Goal: Task Accomplishment & Management: Manage account settings

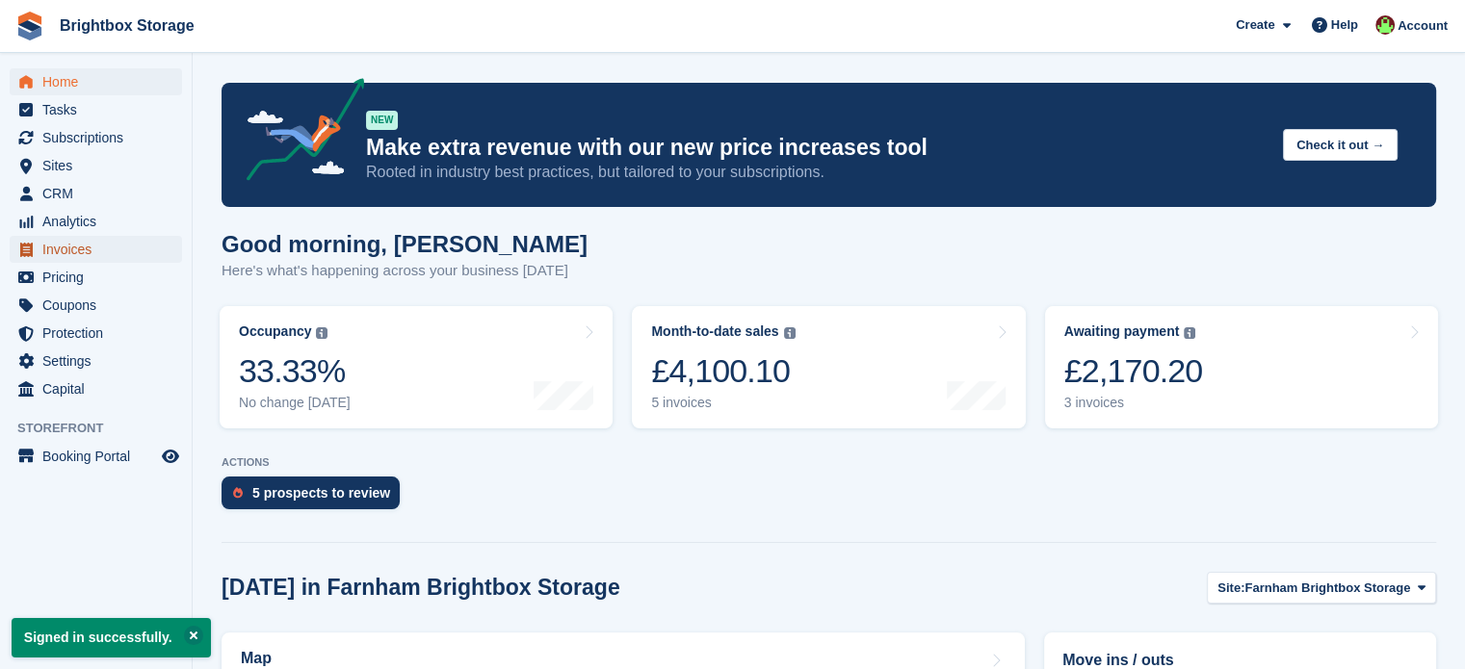
click at [74, 252] on span "Invoices" at bounding box center [100, 249] width 116 height 27
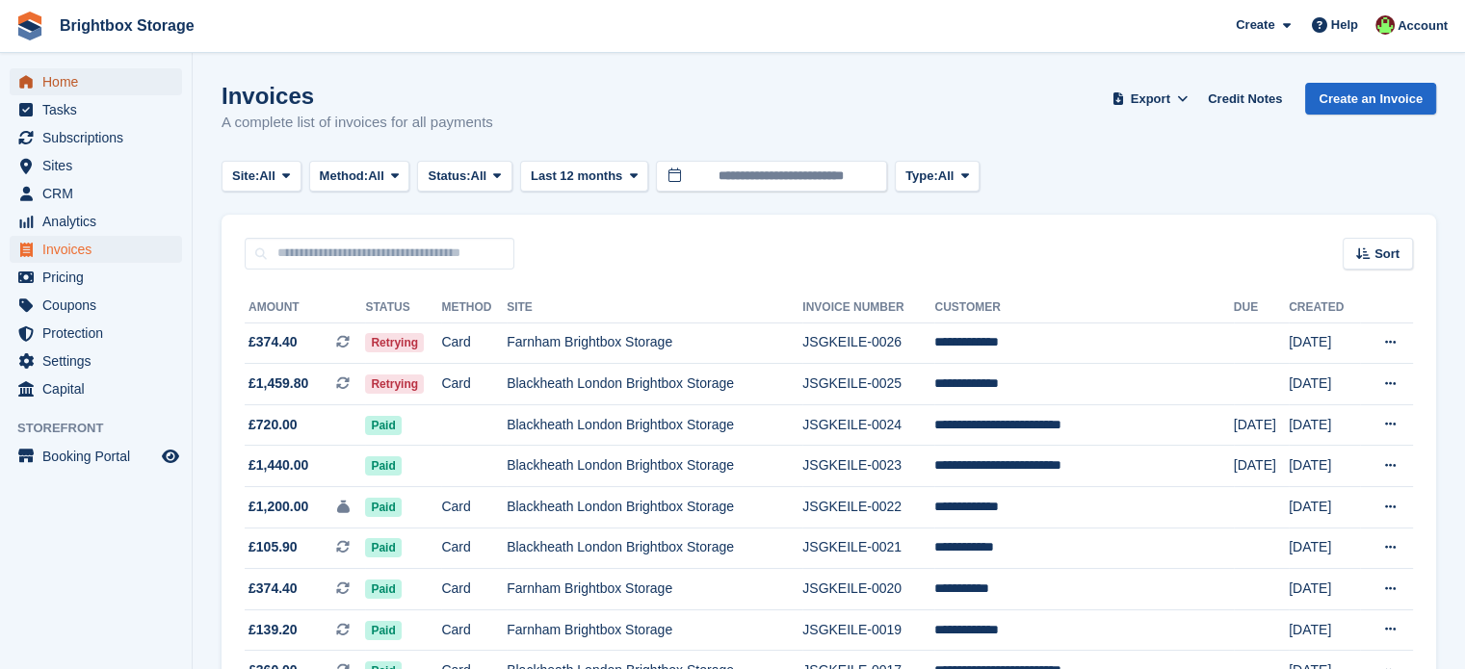
click at [65, 75] on span "Home" at bounding box center [100, 81] width 116 height 27
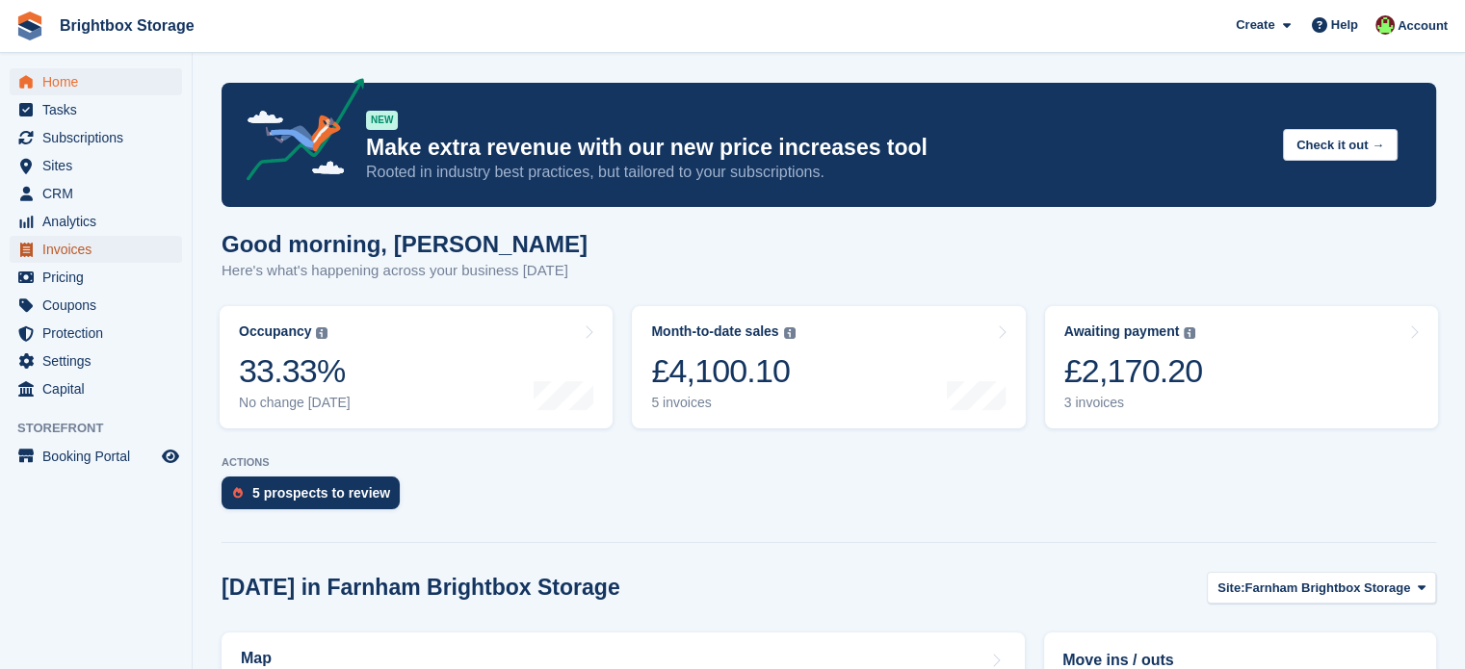
click at [86, 251] on span "Invoices" at bounding box center [100, 249] width 116 height 27
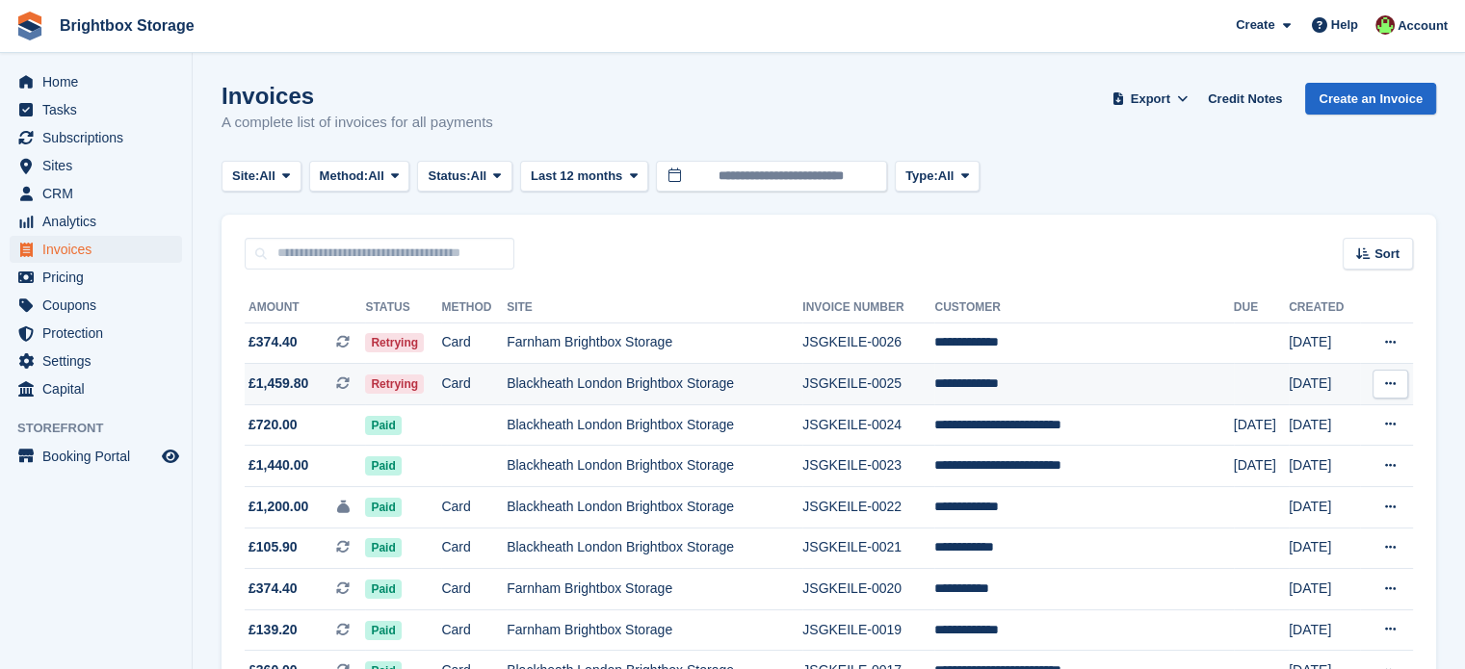
click at [858, 382] on td "JSGKEILE-0025" at bounding box center [868, 384] width 132 height 41
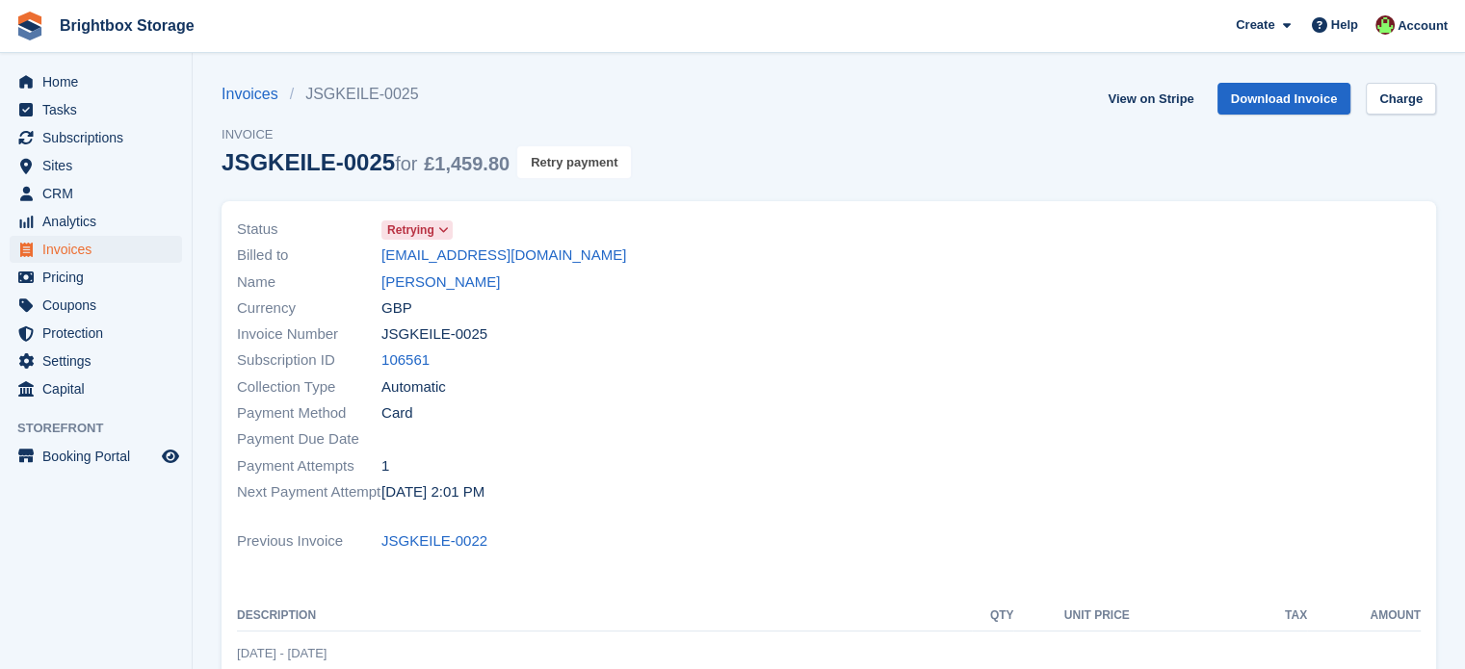
click at [592, 168] on button "Retry payment" at bounding box center [574, 162] width 114 height 32
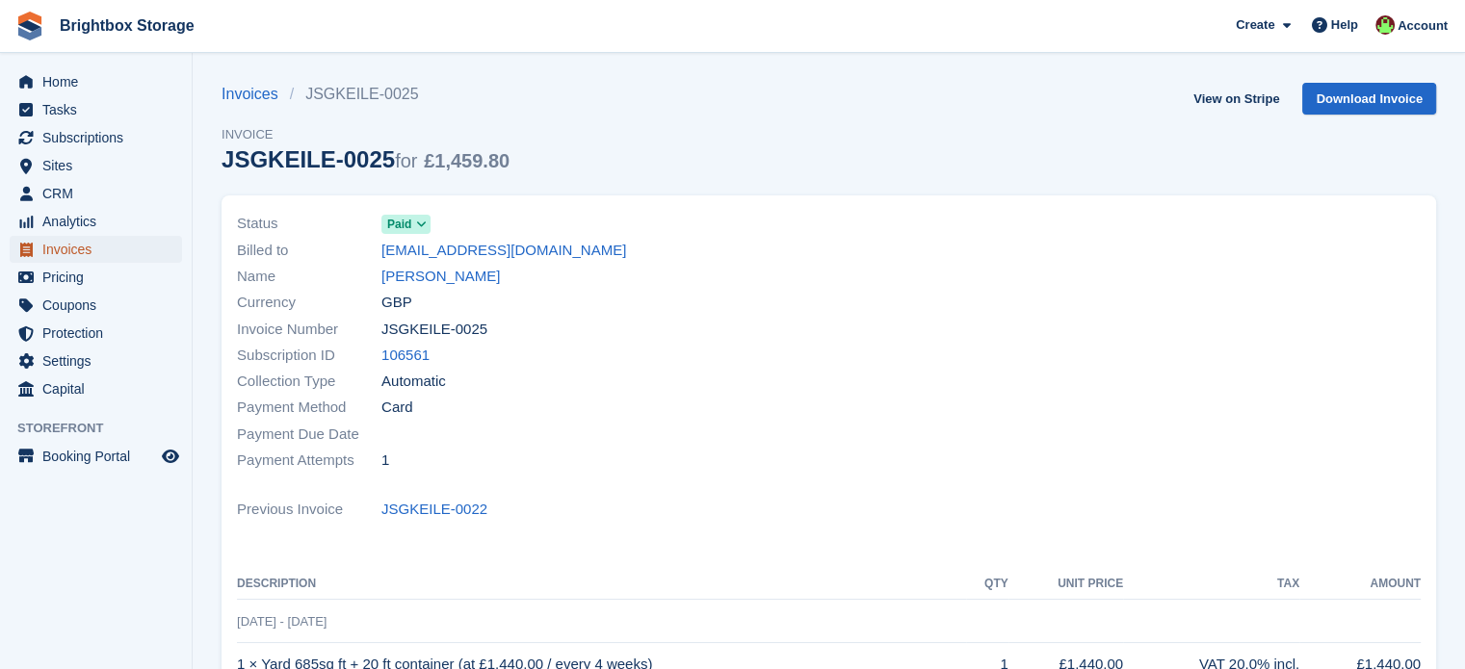
click at [71, 249] on span "Invoices" at bounding box center [100, 249] width 116 height 27
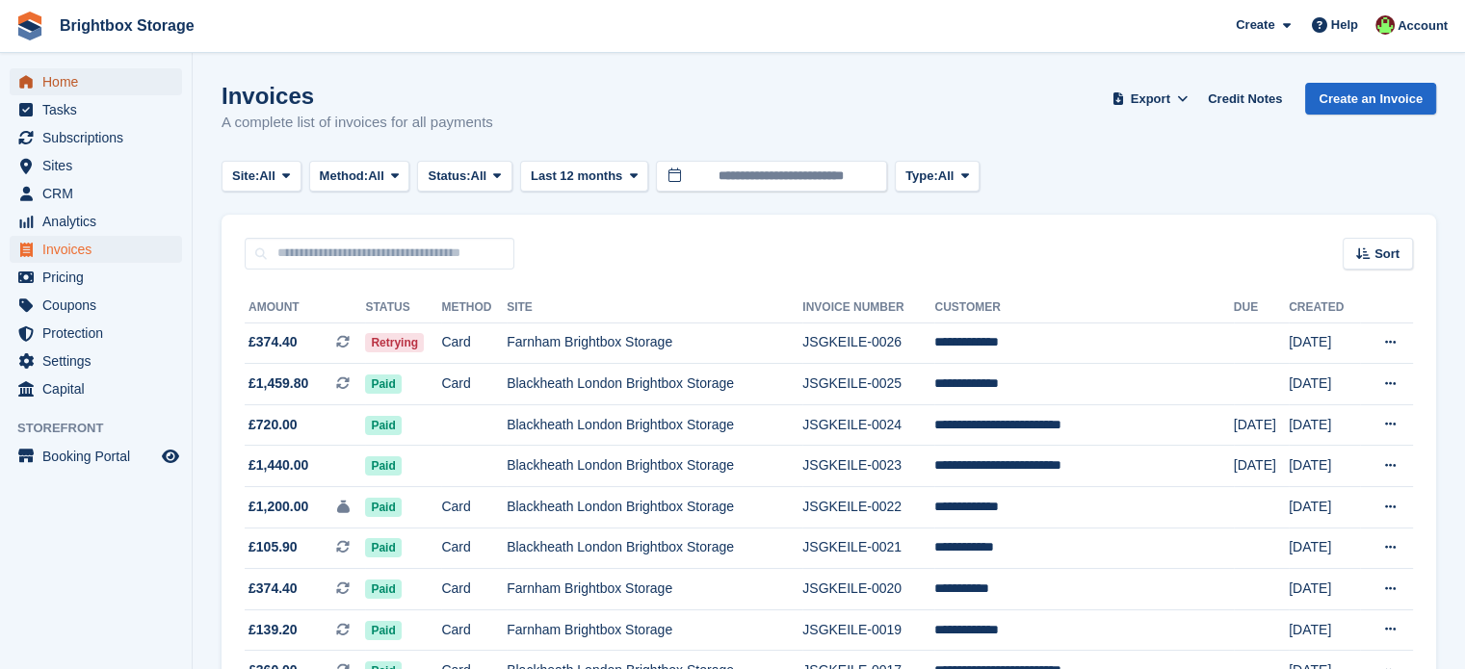
click at [68, 76] on span "Home" at bounding box center [100, 81] width 116 height 27
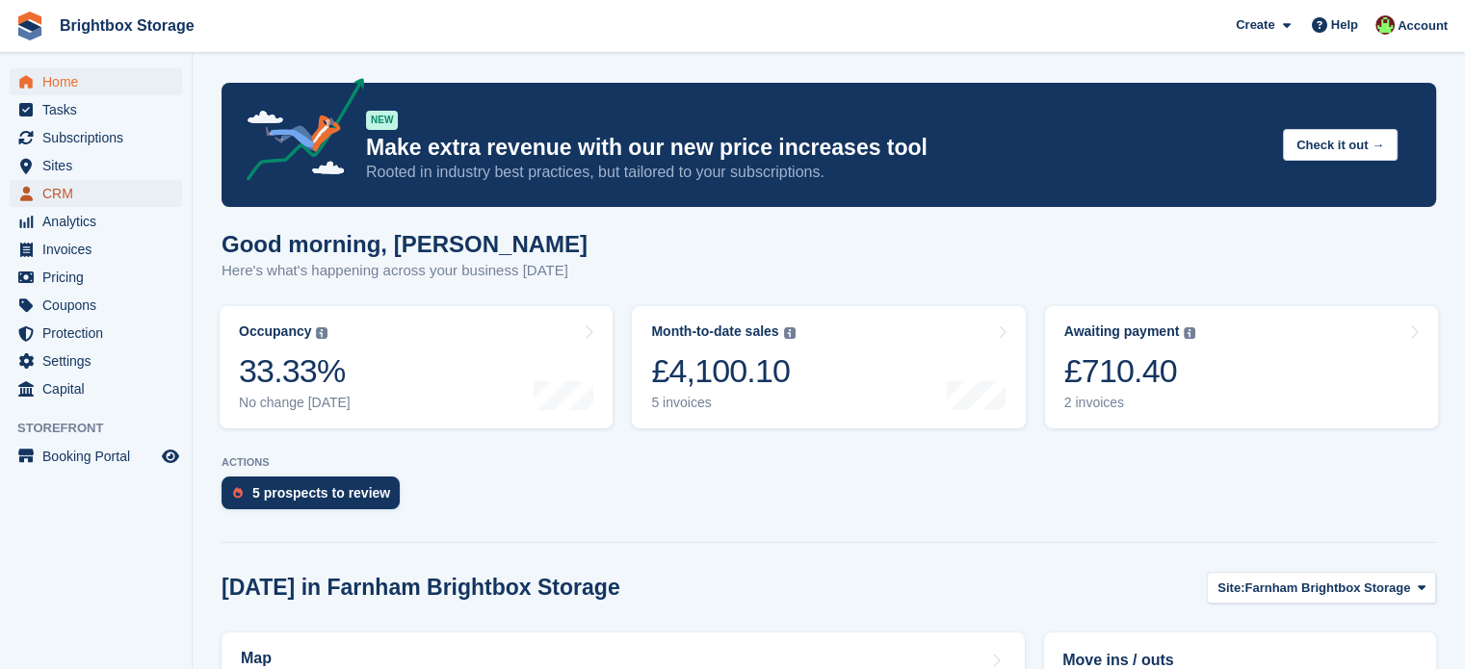
click at [60, 188] on span "CRM" at bounding box center [100, 193] width 116 height 27
